Goal: Transaction & Acquisition: Book appointment/travel/reservation

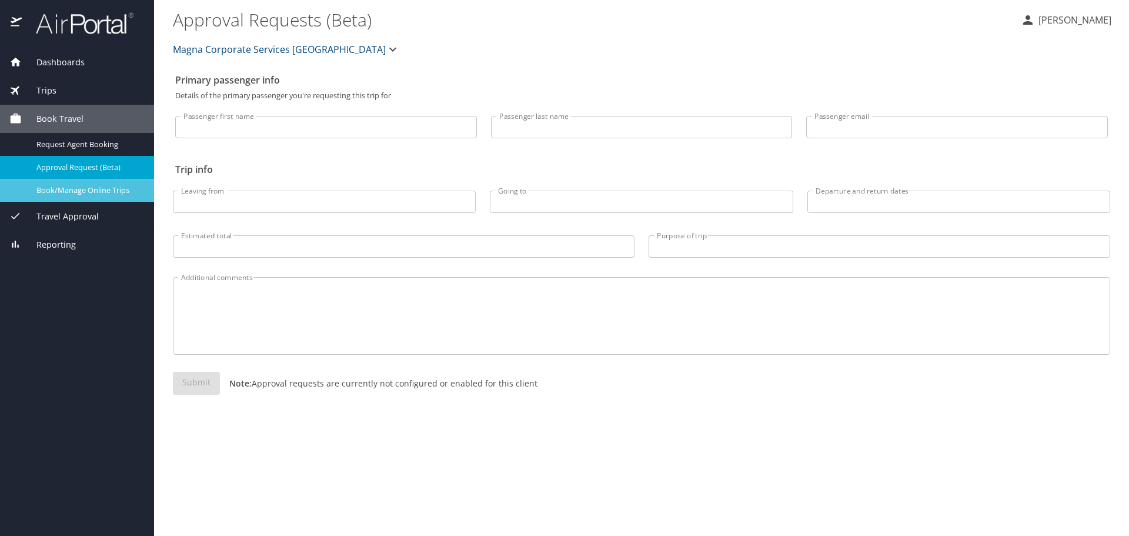
click at [105, 188] on span "Book/Manage Online Trips" at bounding box center [87, 190] width 103 height 11
click at [83, 193] on span "Book/Manage Online Trips" at bounding box center [87, 190] width 103 height 11
